Goal: Transaction & Acquisition: Purchase product/service

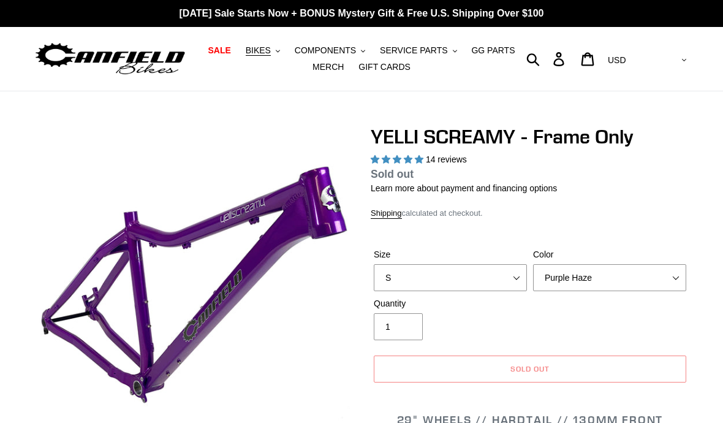
select select "highest-rating"
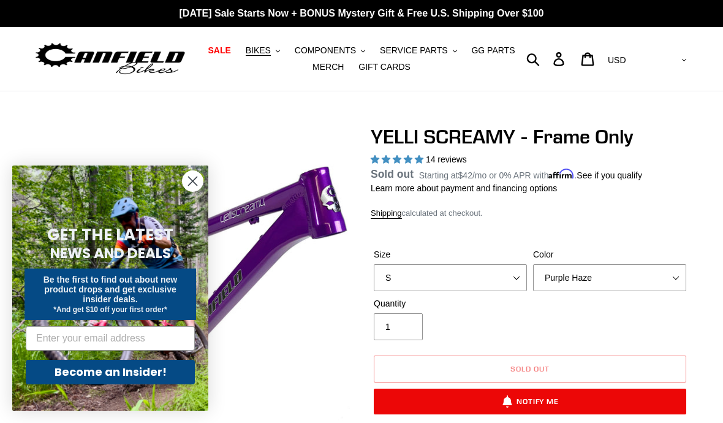
click at [196, 175] on circle "Close dialog" at bounding box center [193, 181] width 20 height 20
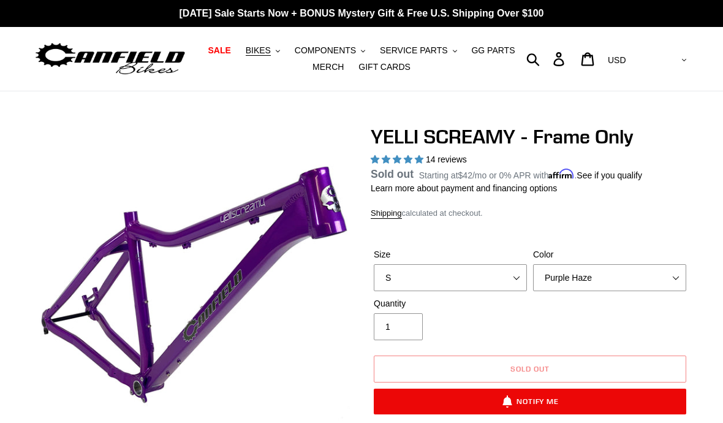
click at [273, 53] on button "BIKES .cls-1{fill:#231f20}" at bounding box center [263, 50] width 47 height 17
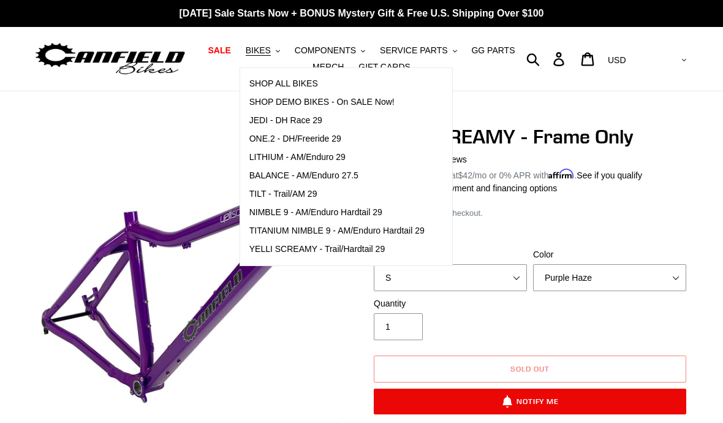
click at [264, 194] on span "TILT - Trail/AM 29" at bounding box center [284, 194] width 68 height 10
click at [507, 281] on select "S M L XL" at bounding box center [450, 277] width 153 height 27
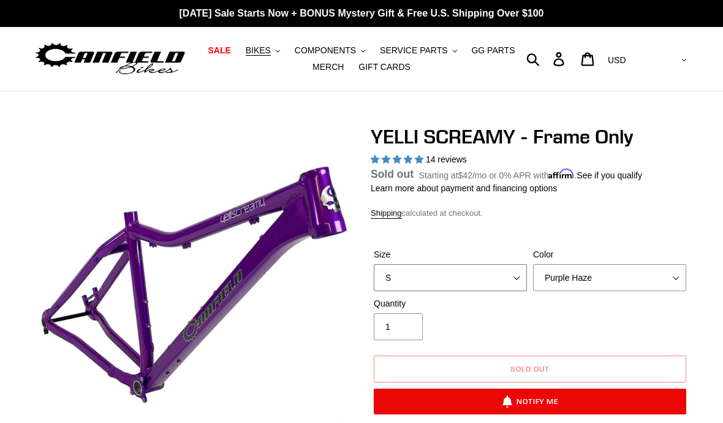
select select "M"
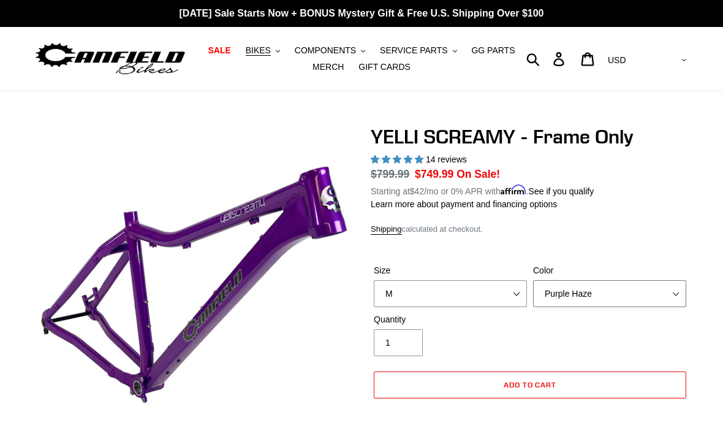
click at [582, 289] on select "Translucent Copper Purple Haze Raw" at bounding box center [609, 293] width 153 height 27
select select "Raw"
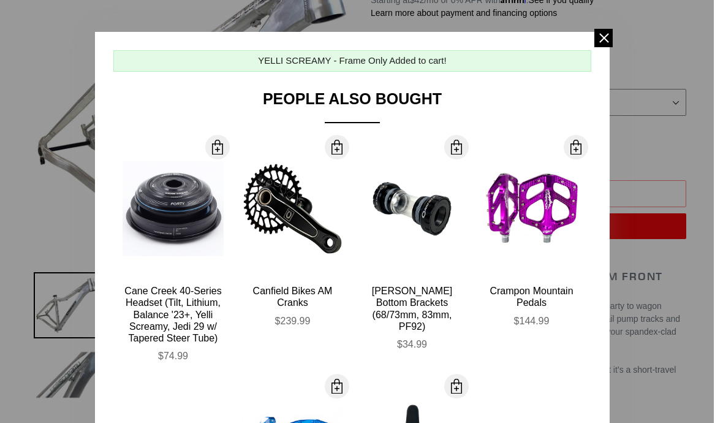
scroll to position [5, 0]
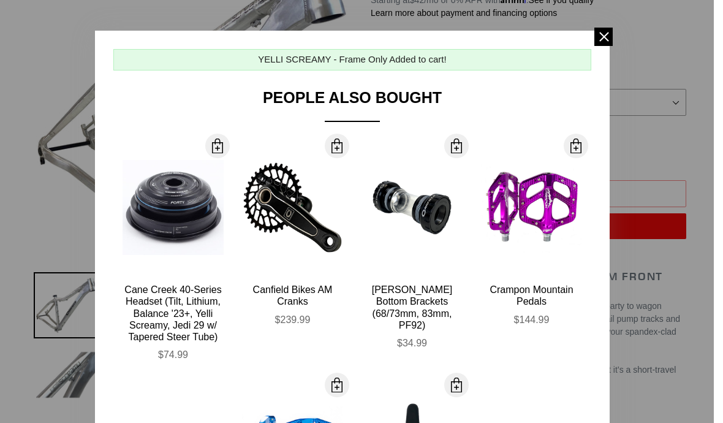
click at [608, 44] on span at bounding box center [604, 37] width 18 height 18
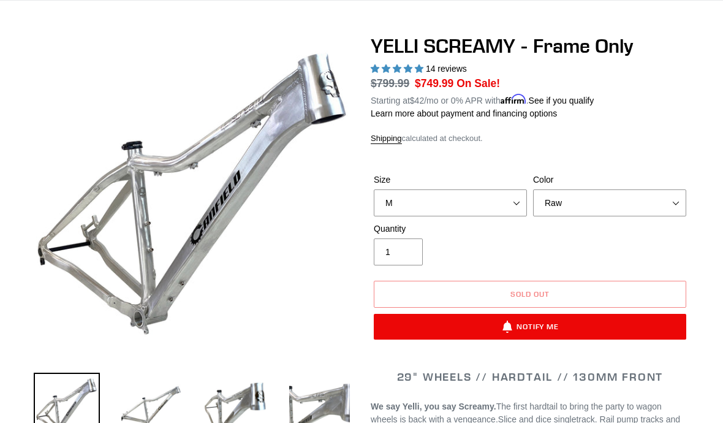
scroll to position [86, 0]
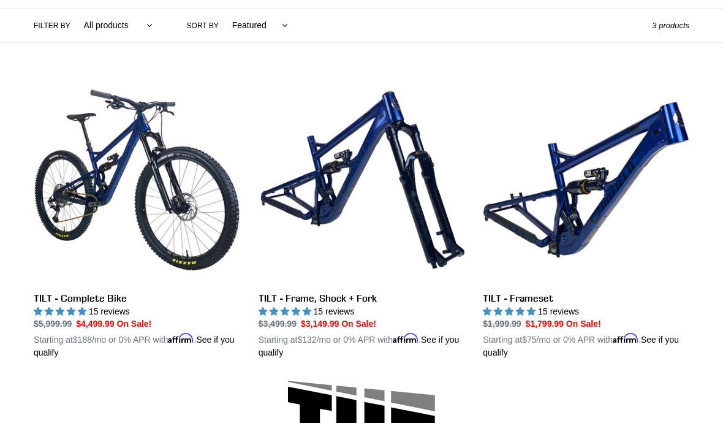
scroll to position [289, 0]
click at [546, 235] on link "TILT - Frameset" at bounding box center [586, 218] width 207 height 283
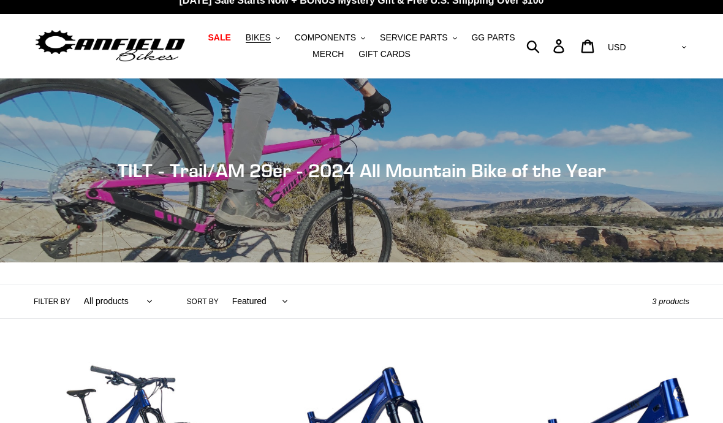
scroll to position [0, 0]
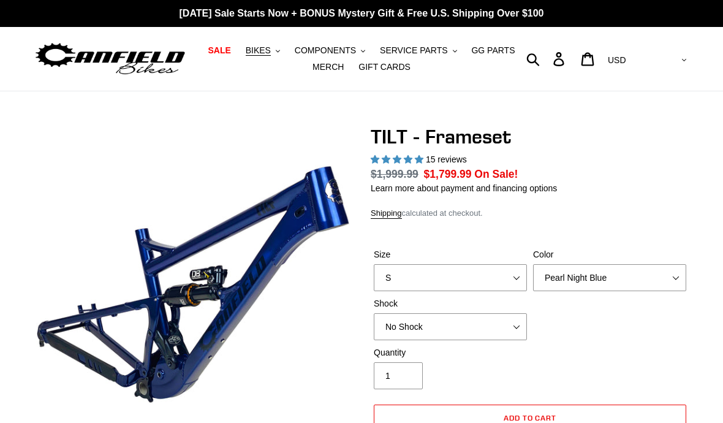
select select "highest-rating"
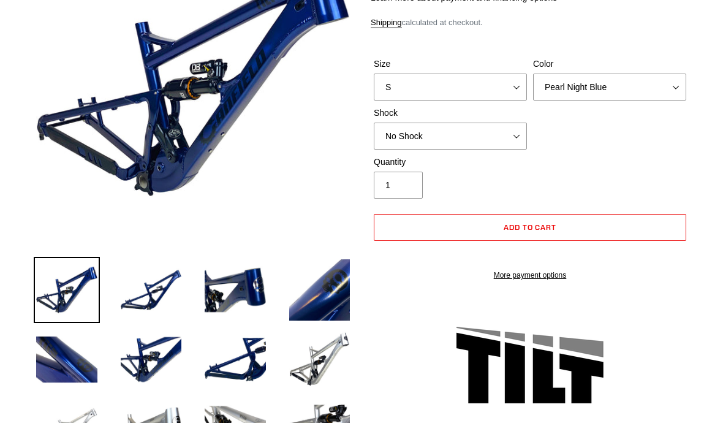
scroll to position [207, 0]
click at [154, 286] on img at bounding box center [151, 290] width 66 height 66
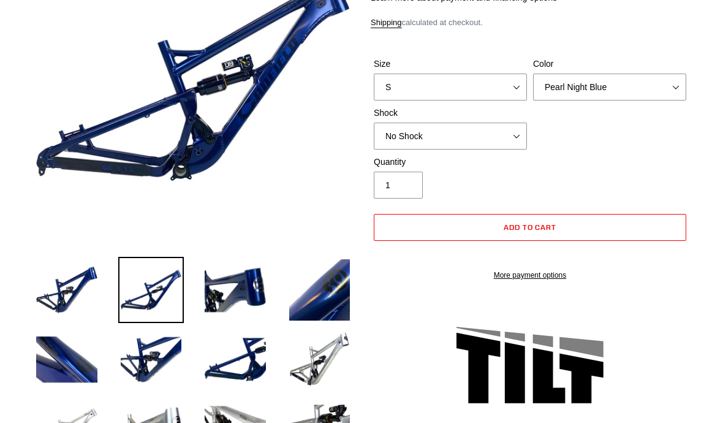
click at [231, 283] on img at bounding box center [235, 290] width 66 height 66
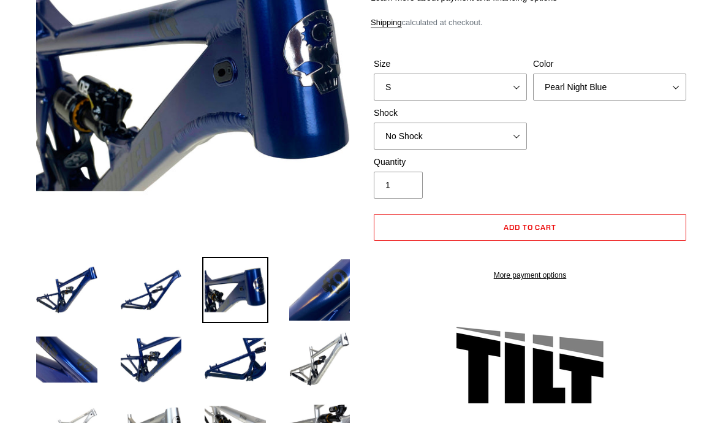
click at [313, 299] on img at bounding box center [320, 290] width 66 height 66
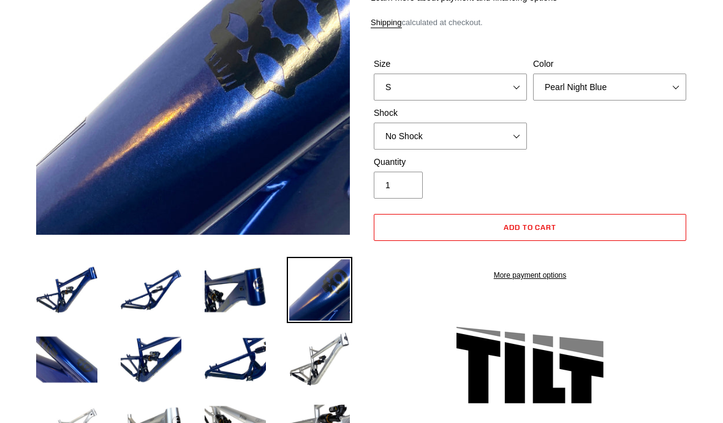
click at [44, 362] on img at bounding box center [67, 360] width 66 height 66
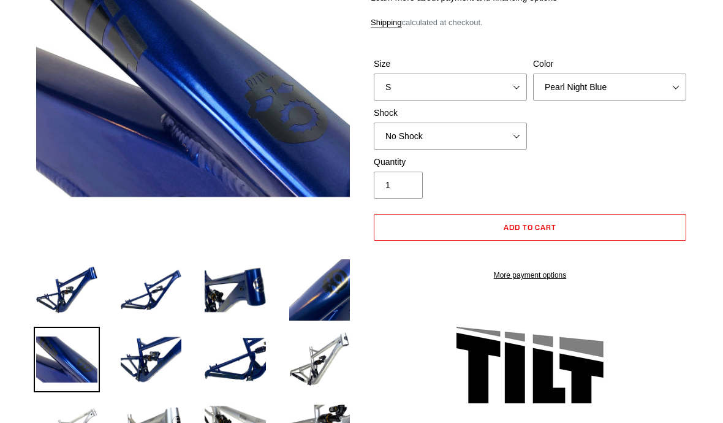
click at [149, 364] on img at bounding box center [151, 360] width 66 height 66
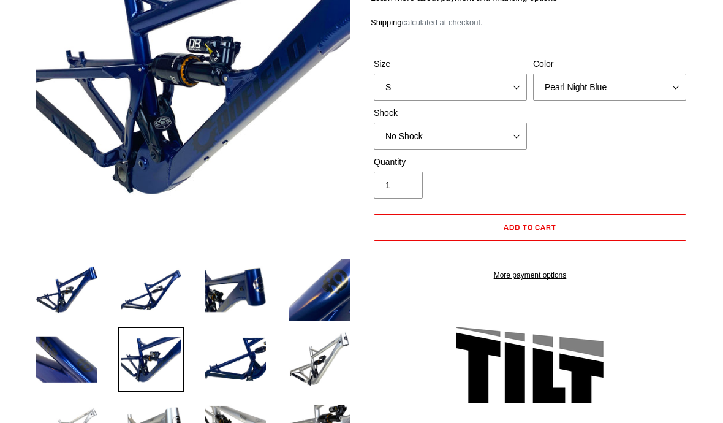
click at [225, 371] on img at bounding box center [235, 360] width 66 height 66
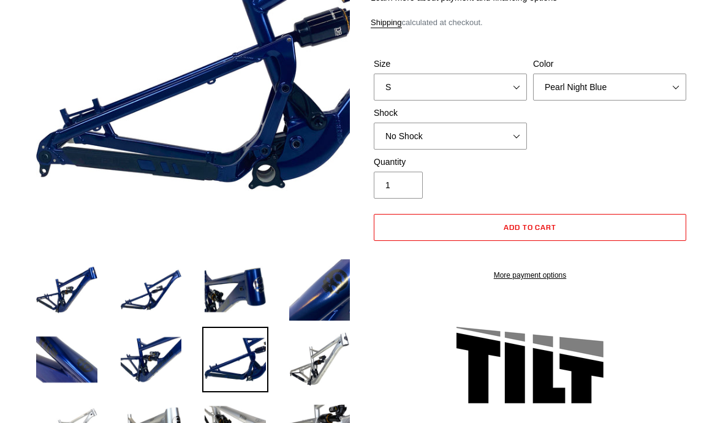
click at [318, 359] on img at bounding box center [320, 360] width 66 height 66
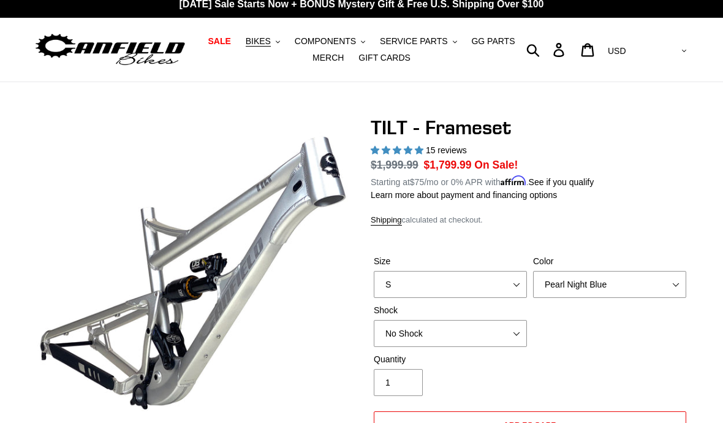
scroll to position [36, 0]
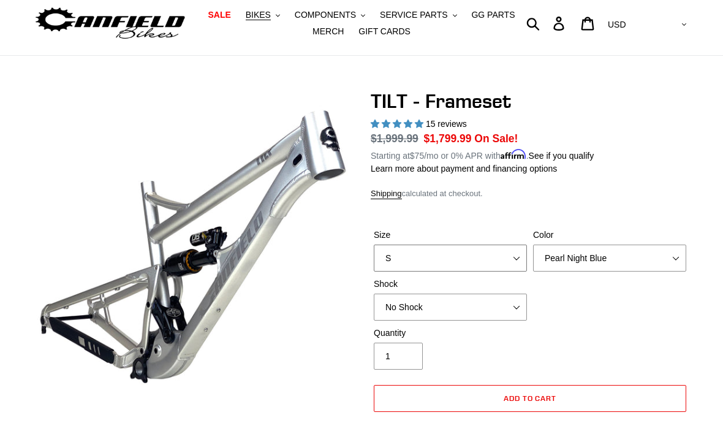
click at [409, 245] on select "S M L XL" at bounding box center [450, 258] width 153 height 27
select select "M"
click at [589, 254] on select "Pearl Night Blue Stealth Silver" at bounding box center [609, 258] width 153 height 27
select select "Stealth Silver"
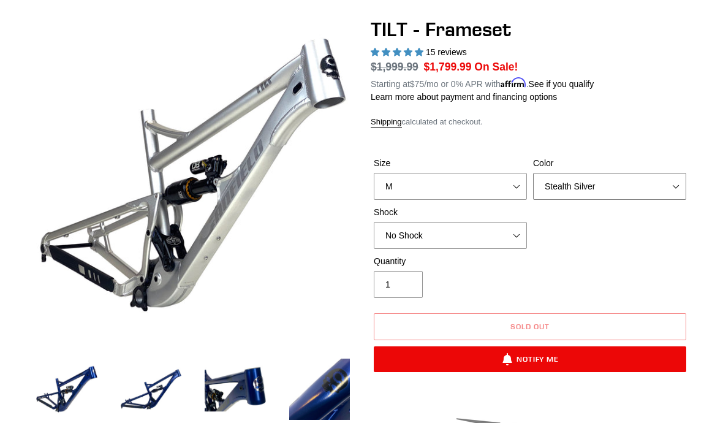
scroll to position [109, 0]
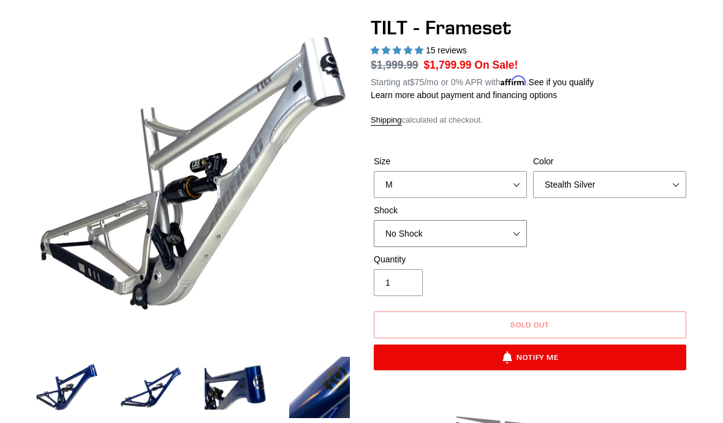
click at [399, 231] on select "No Shock Cane Creek DB Kitsuma Air RockShox Deluxe Ultimate Fox FLOAT X EXT Sto…" at bounding box center [450, 233] width 153 height 27
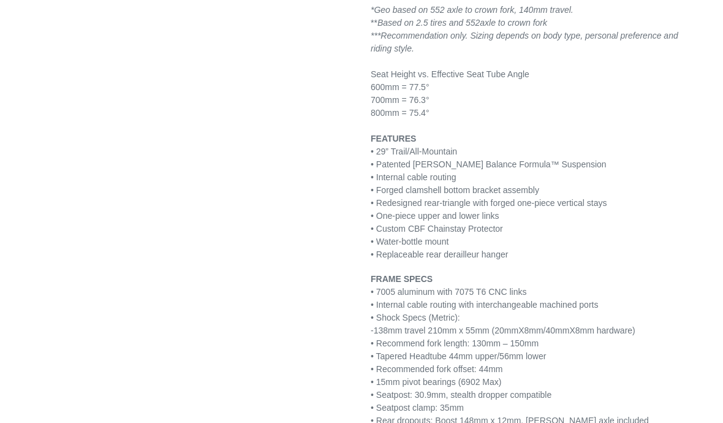
scroll to position [1412, 0]
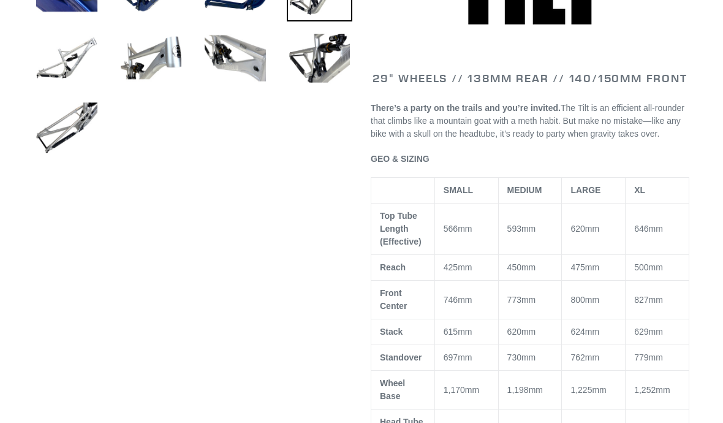
scroll to position [0, 0]
